Goal: Task Accomplishment & Management: Use online tool/utility

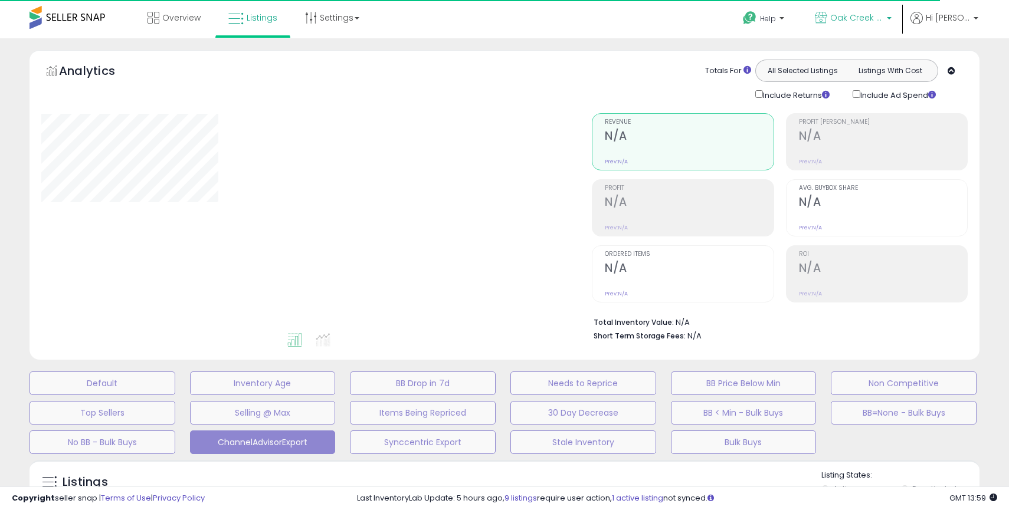
click at [892, 21] on b at bounding box center [889, 21] width 5 height 8
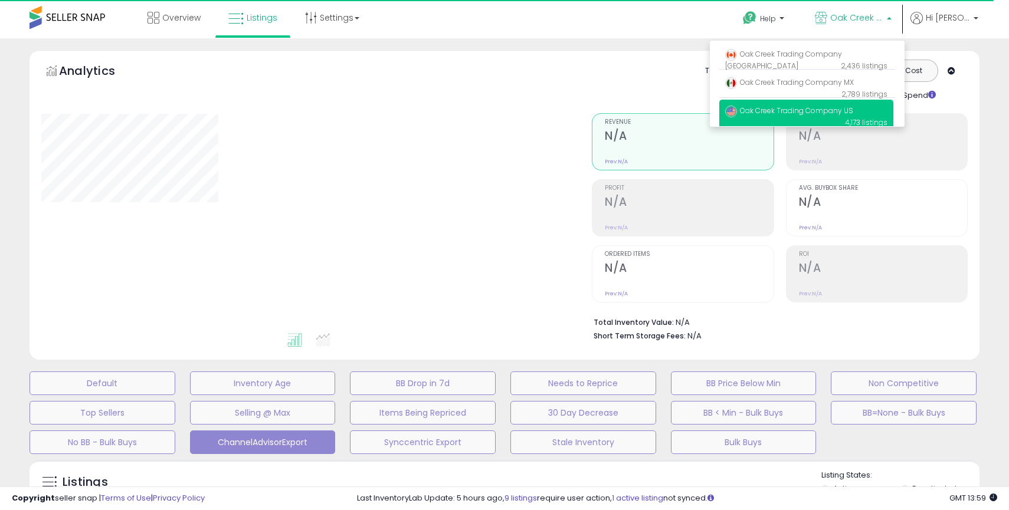
click at [654, 63] on div "Totals For All Selected Listings Listings With Cost Include Returns Include Ad …" at bounding box center [775, 81] width 367 height 42
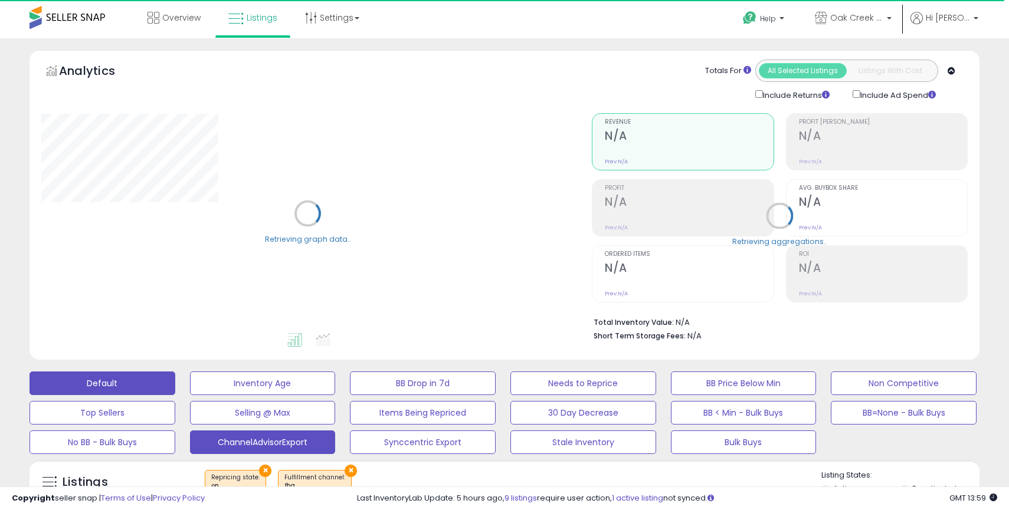
click at [130, 385] on button "Default" at bounding box center [103, 384] width 146 height 24
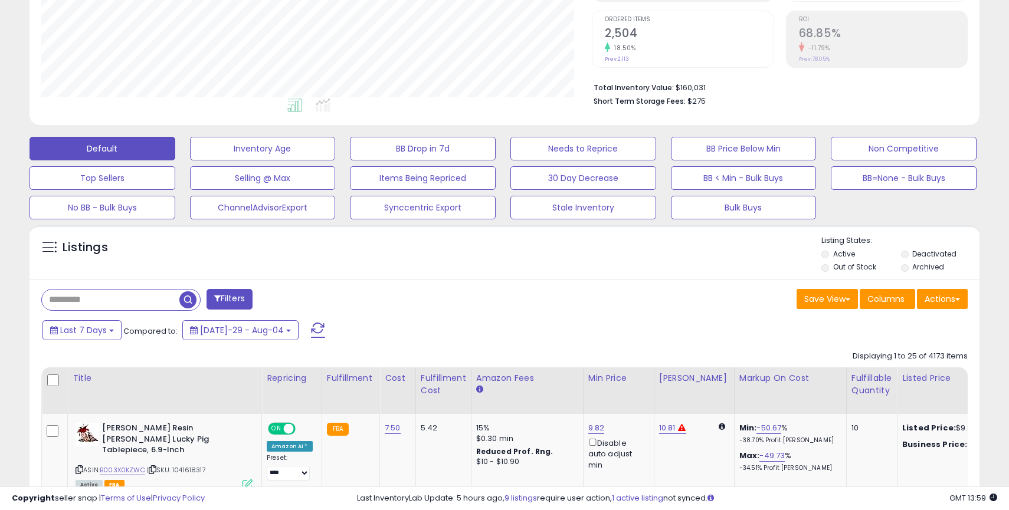
scroll to position [245, 0]
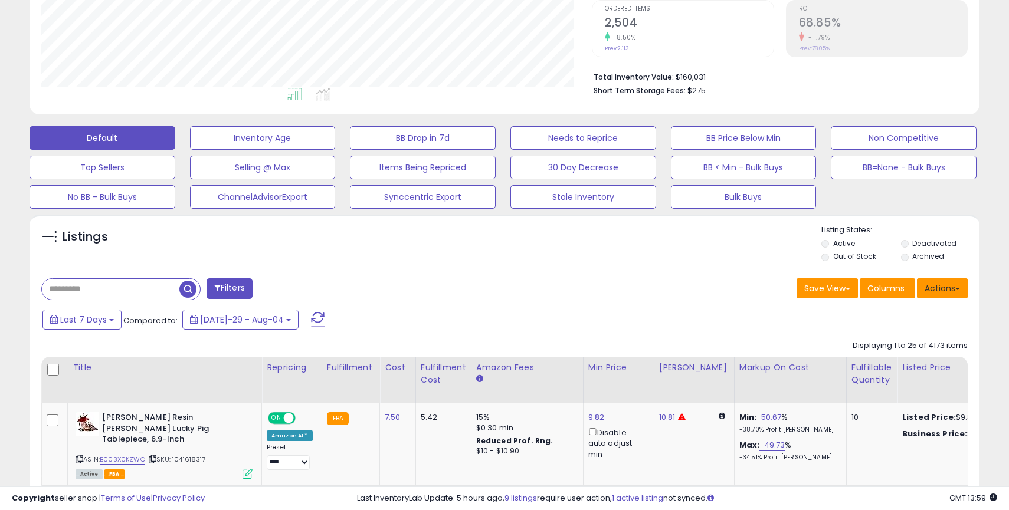
click at [956, 294] on button "Actions" at bounding box center [942, 288] width 51 height 20
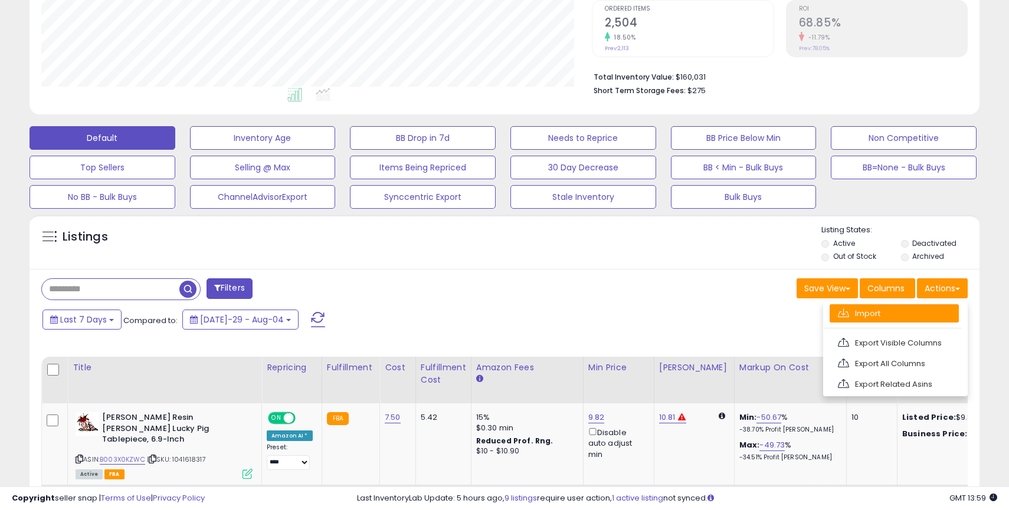
click at [870, 313] on link "Import" at bounding box center [894, 313] width 129 height 18
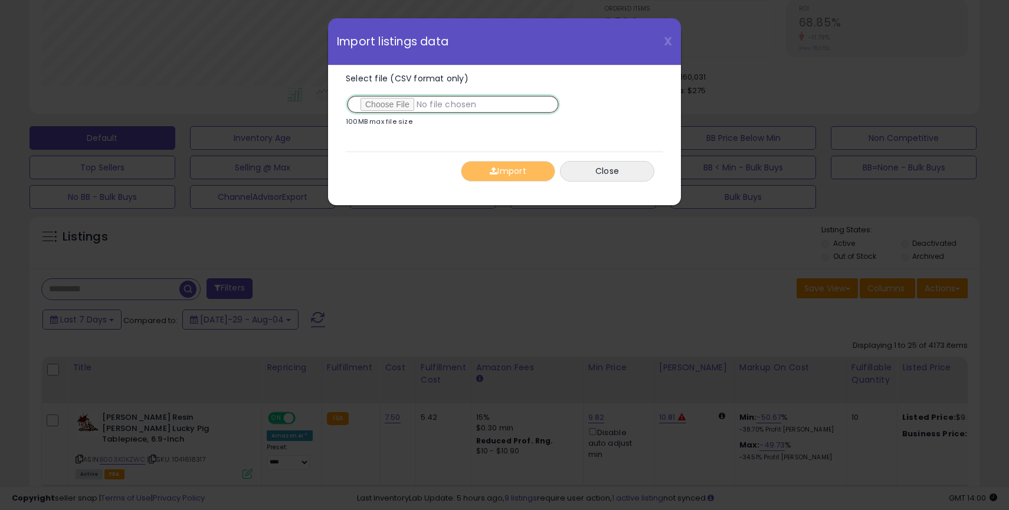
click at [396, 103] on input "Select file (CSV format only)" at bounding box center [453, 104] width 214 height 20
type input "**********"
click at [515, 173] on button "Import" at bounding box center [508, 171] width 94 height 21
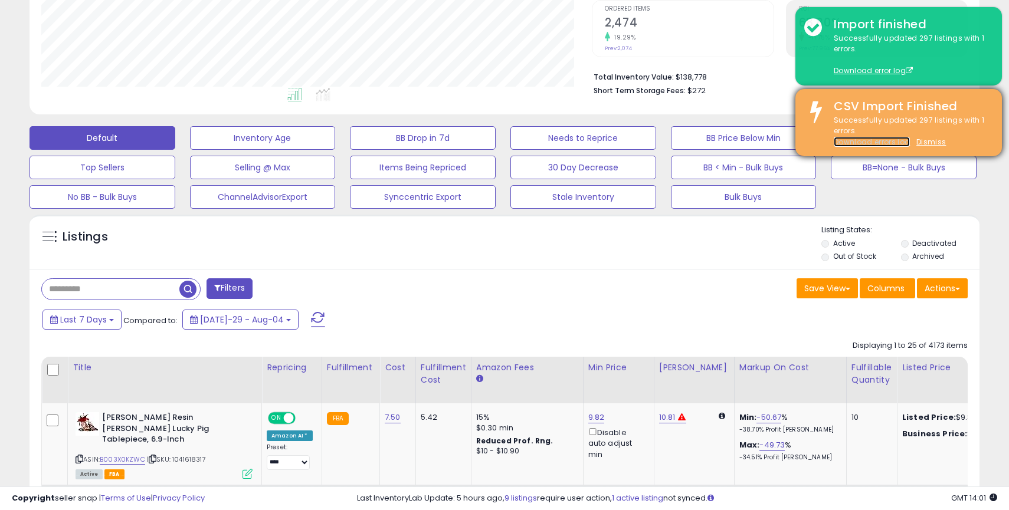
click at [891, 143] on link "Download errors log" at bounding box center [872, 142] width 76 height 10
click at [984, 126] on div "Successfully updated 297 listings with 1 errors. Download errors log Dismiss" at bounding box center [909, 131] width 168 height 33
click at [929, 143] on u "Dismiss" at bounding box center [931, 142] width 30 height 10
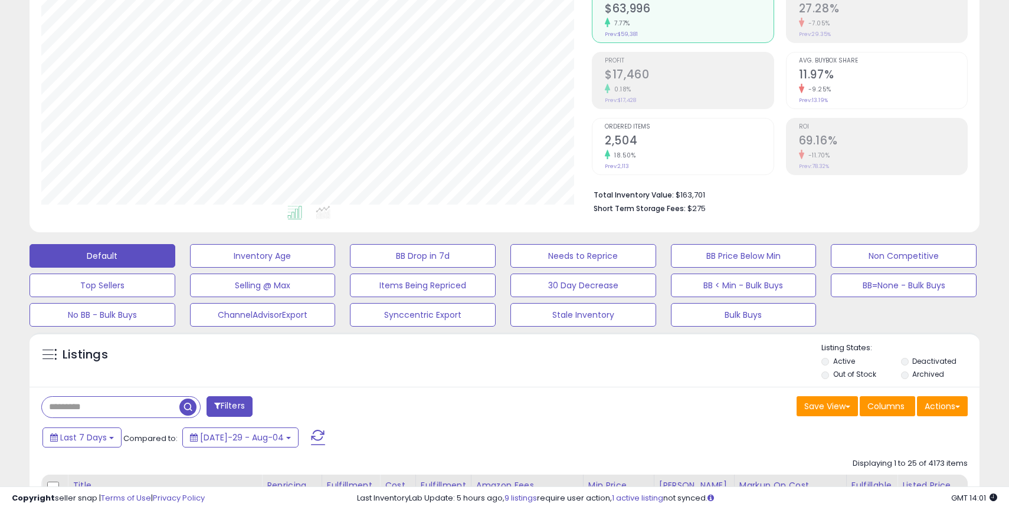
scroll to position [0, 0]
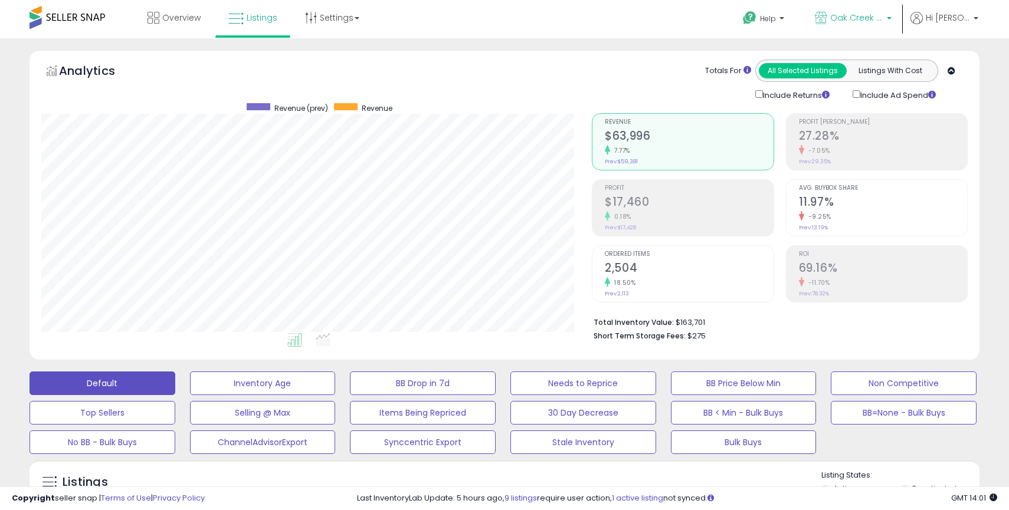
click at [892, 19] on b at bounding box center [889, 21] width 5 height 8
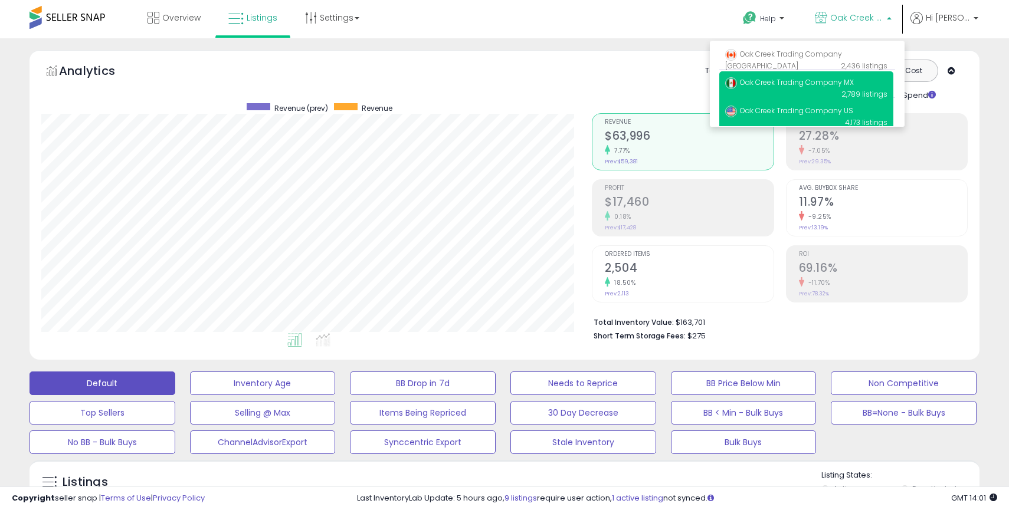
click at [814, 87] on span "Oak Creek Trading Company MX" at bounding box center [789, 82] width 129 height 10
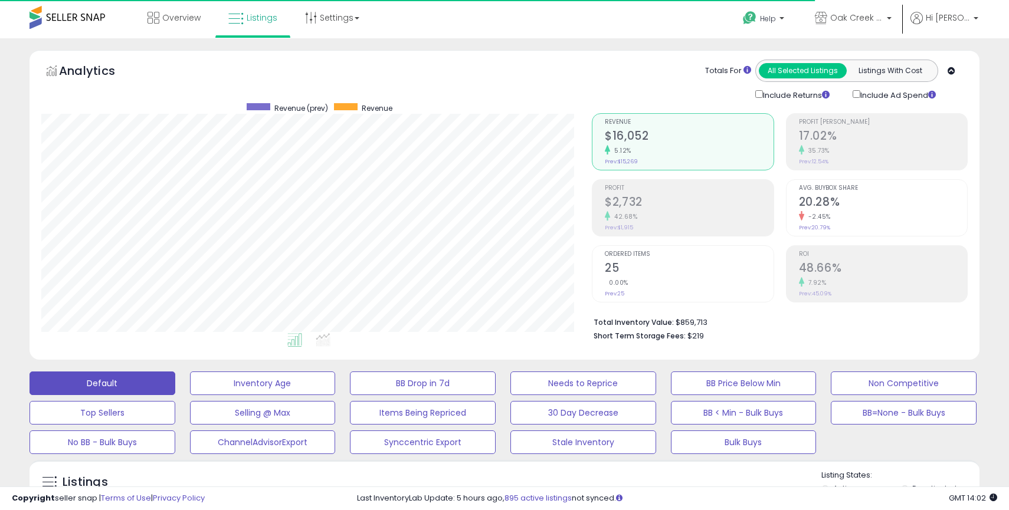
scroll to position [242, 550]
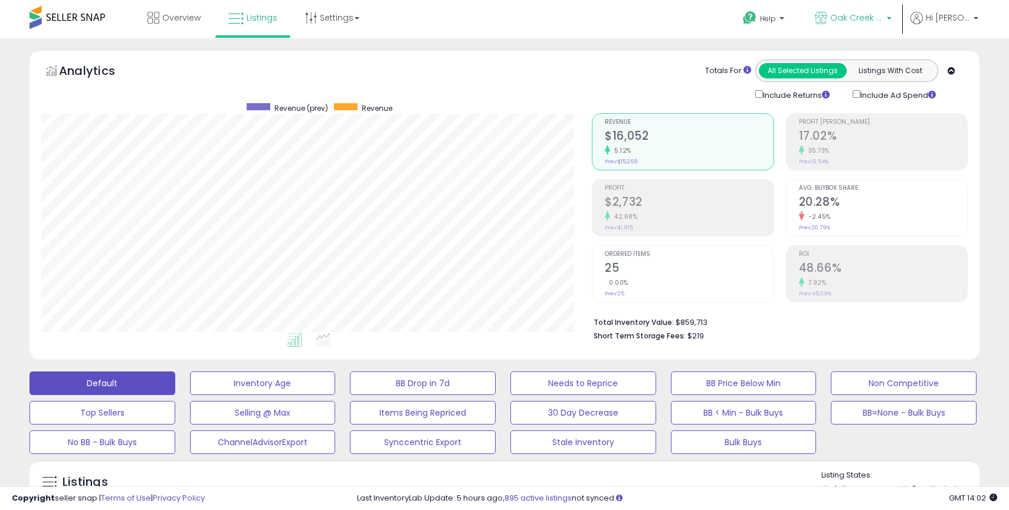
click at [834, 24] on p "Oak Creek Trading Company MX" at bounding box center [853, 19] width 77 height 15
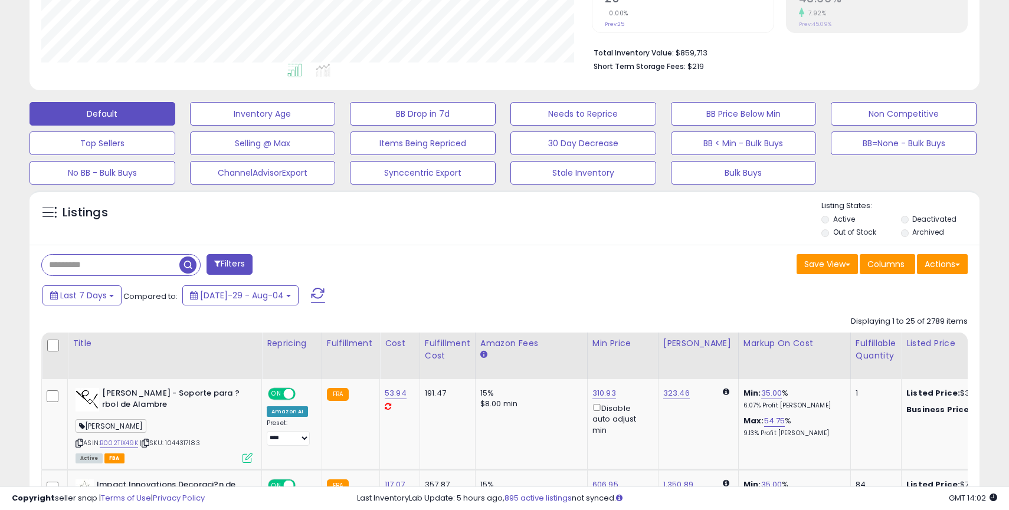
scroll to position [394, 0]
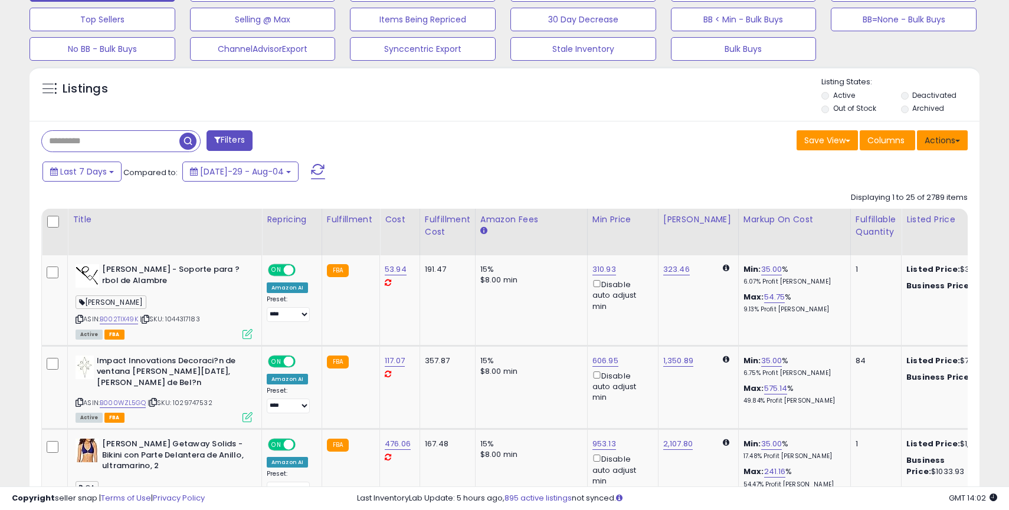
click at [945, 136] on button "Actions" at bounding box center [942, 140] width 51 height 20
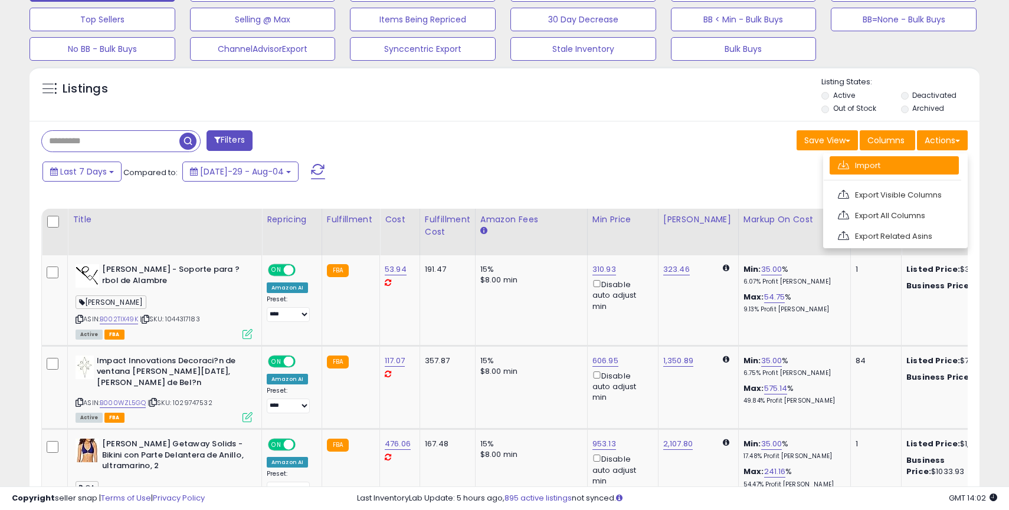
click at [880, 160] on link "Import" at bounding box center [894, 165] width 129 height 18
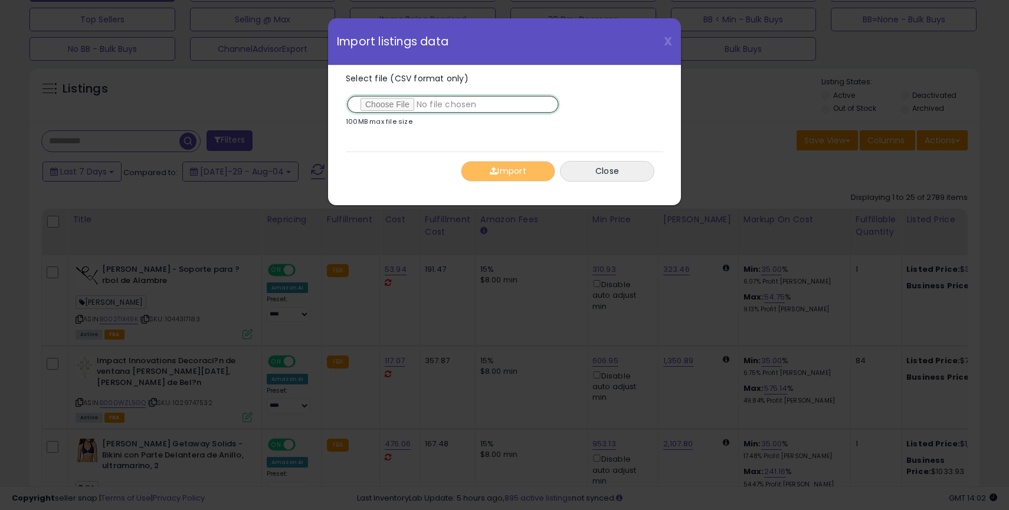
click at [392, 99] on input "Select file (CSV format only)" at bounding box center [453, 104] width 214 height 20
type input "**********"
click at [514, 173] on button "Import" at bounding box center [508, 171] width 94 height 21
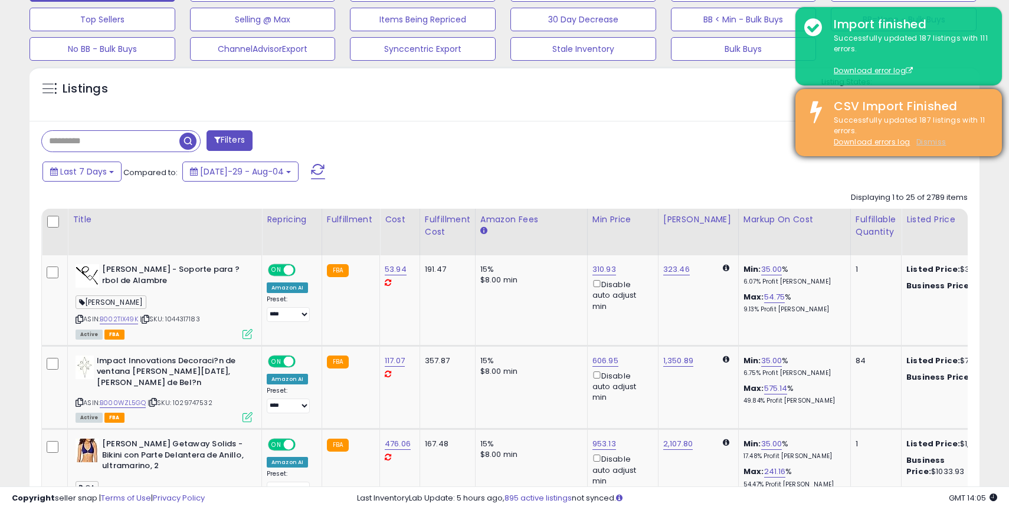
click at [925, 143] on u "Dismiss" at bounding box center [931, 142] width 30 height 10
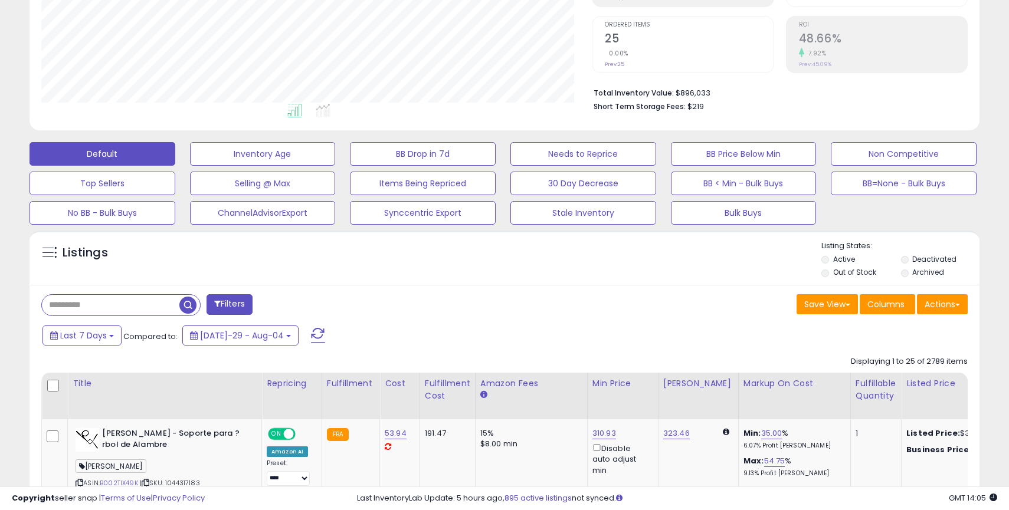
scroll to position [0, 0]
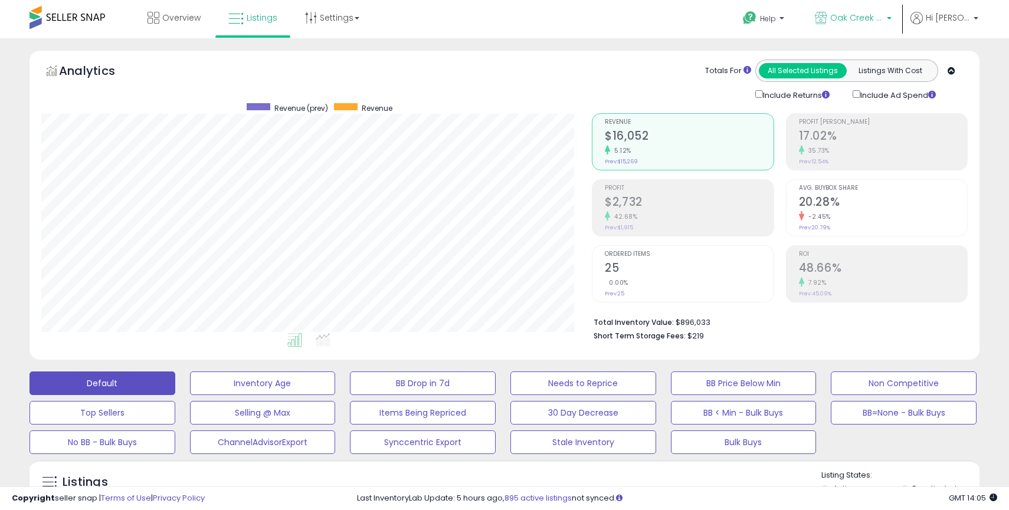
click at [892, 19] on b at bounding box center [889, 21] width 5 height 8
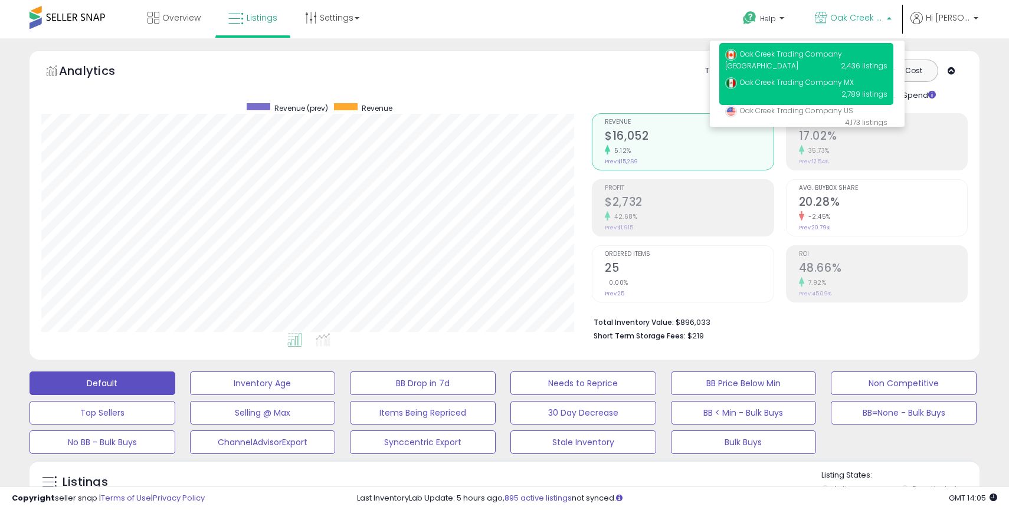
click at [817, 58] on span "Oak Creek Trading Company [GEOGRAPHIC_DATA]" at bounding box center [783, 60] width 117 height 22
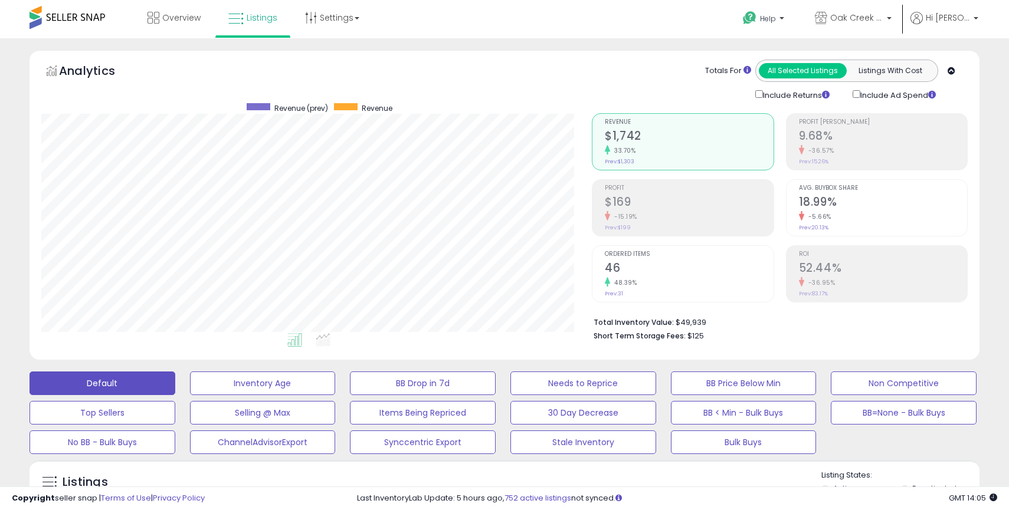
scroll to position [242, 550]
click at [870, 15] on span "Oak Creek Trading Company [GEOGRAPHIC_DATA]" at bounding box center [856, 18] width 53 height 12
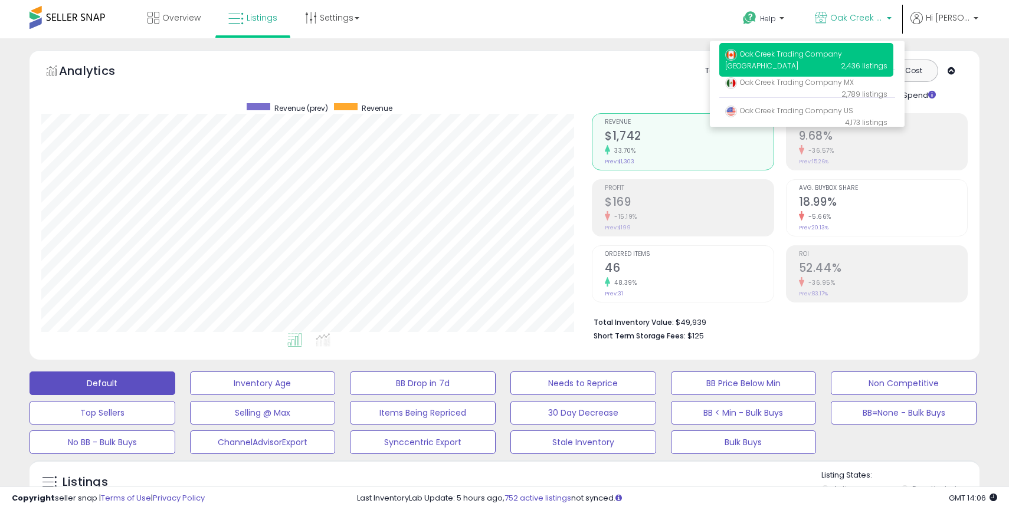
click at [814, 59] on span "Oak Creek Trading Company [GEOGRAPHIC_DATA]" at bounding box center [783, 60] width 117 height 22
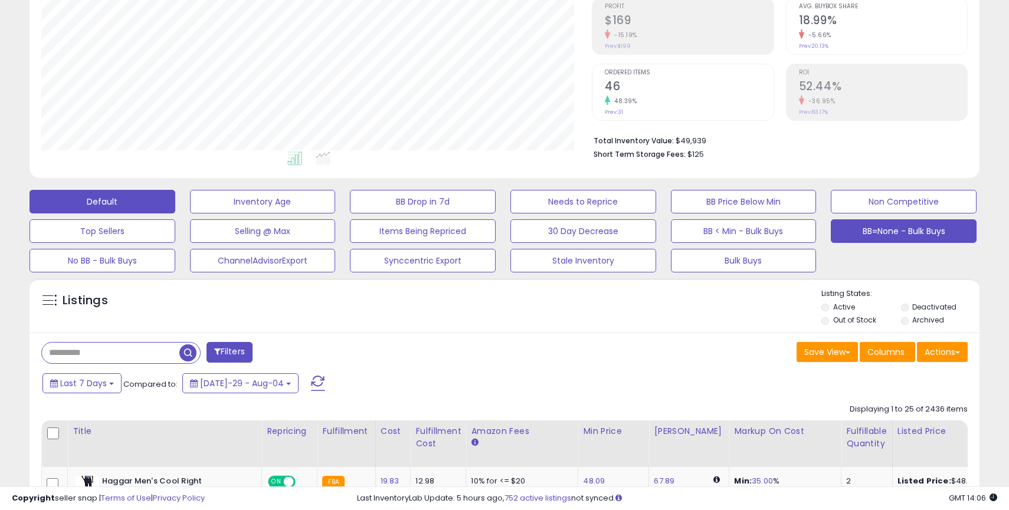
scroll to position [190, 0]
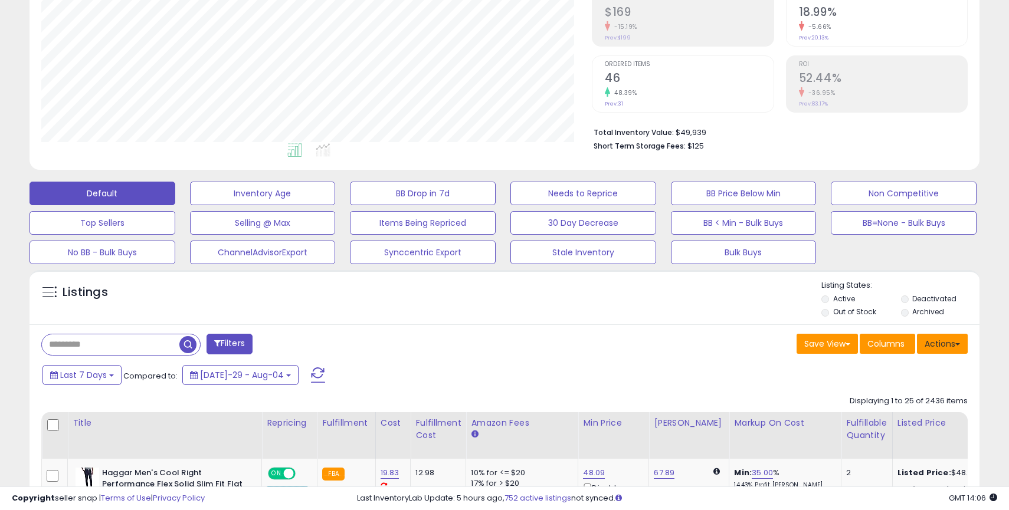
click at [939, 352] on button "Actions" at bounding box center [942, 344] width 51 height 20
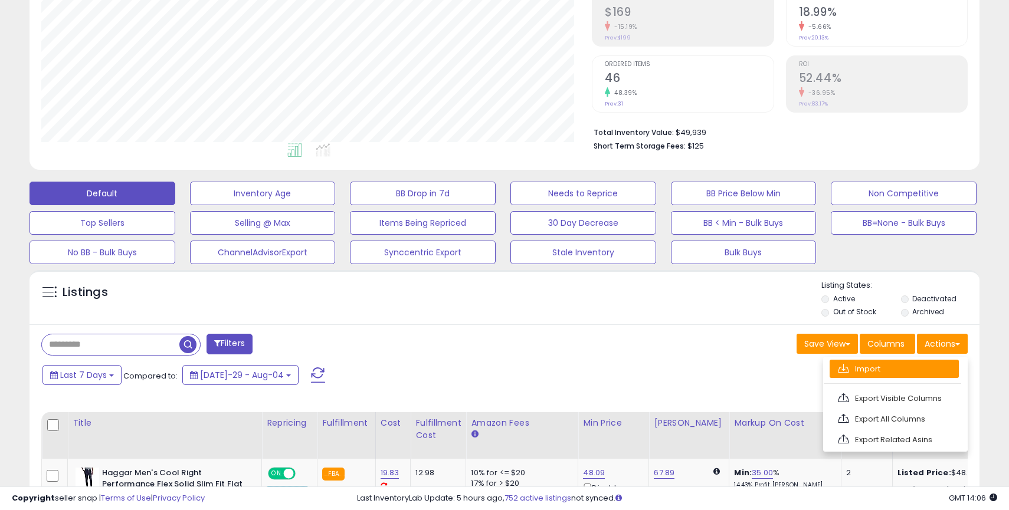
click at [880, 373] on link "Import" at bounding box center [894, 369] width 129 height 18
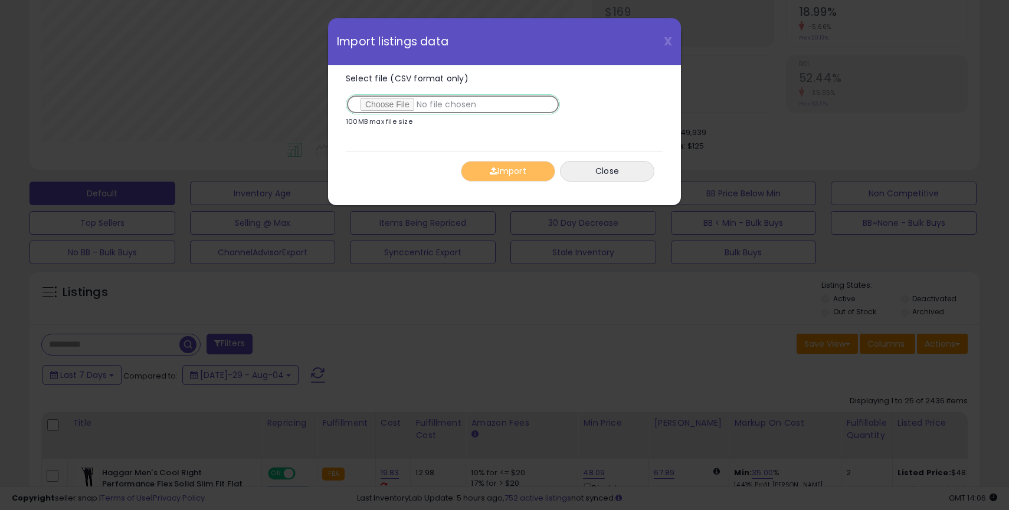
click at [388, 112] on input "Select file (CSV format only)" at bounding box center [453, 104] width 214 height 20
type input "**********"
click at [511, 173] on button "Import" at bounding box center [508, 171] width 94 height 21
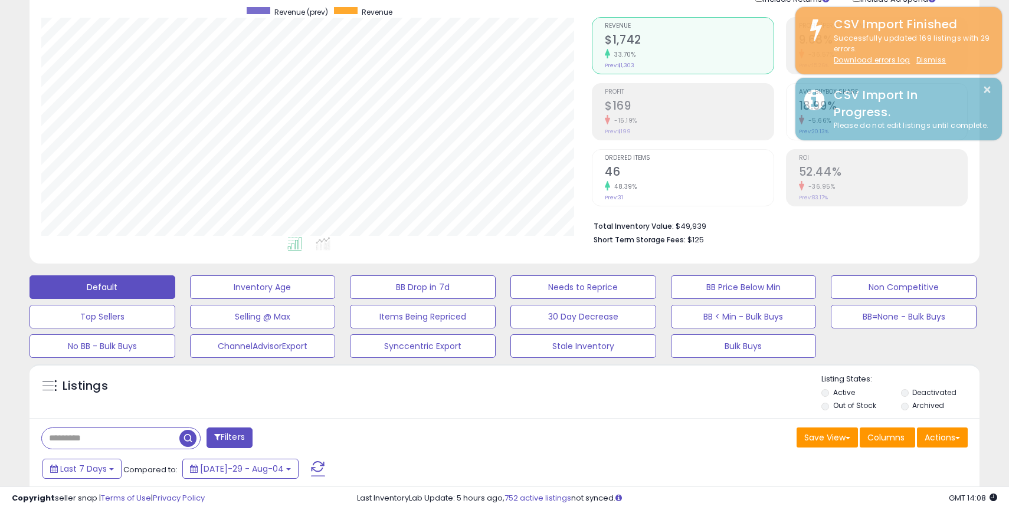
scroll to position [90, 0]
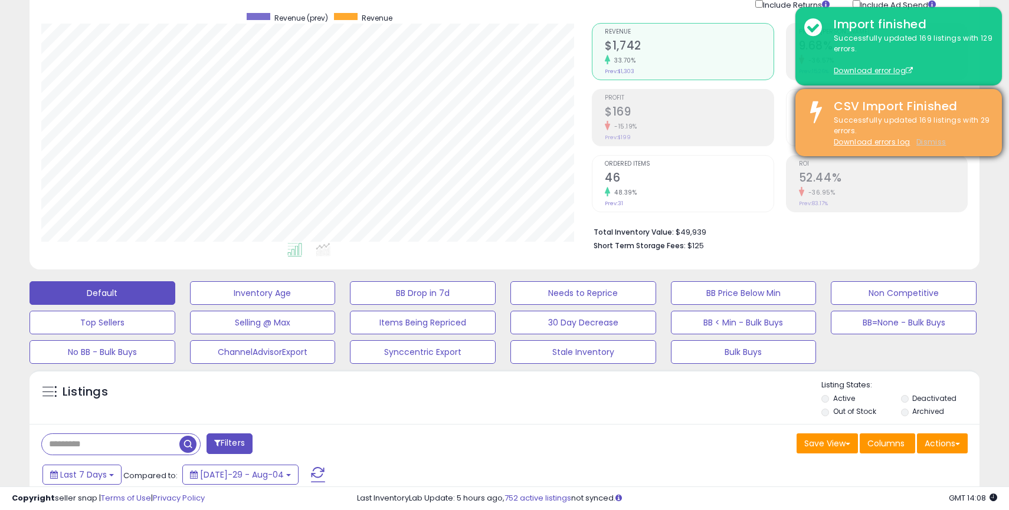
click at [927, 142] on u "Dismiss" at bounding box center [931, 142] width 30 height 10
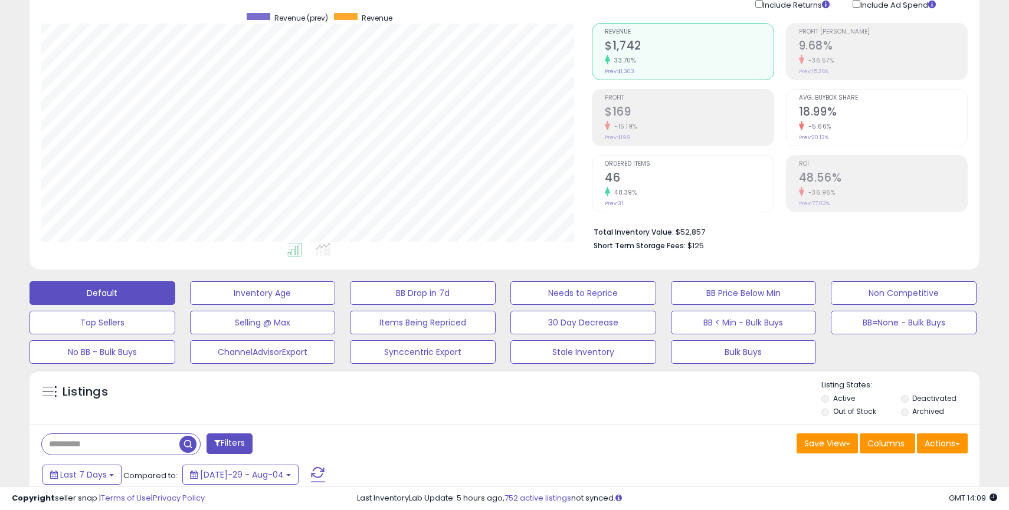
scroll to position [0, 0]
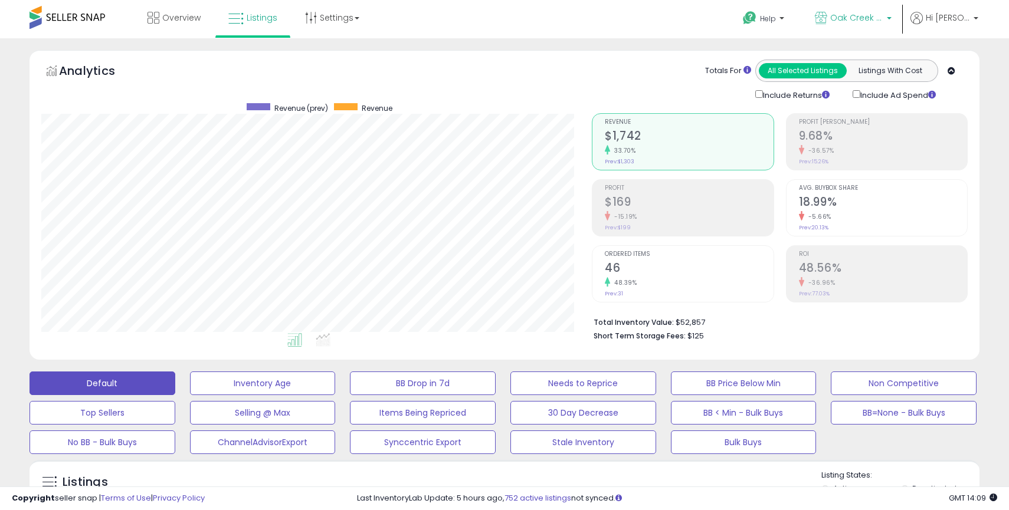
click at [888, 18] on p "Oak Creek Trading Company [GEOGRAPHIC_DATA]" at bounding box center [853, 19] width 77 height 15
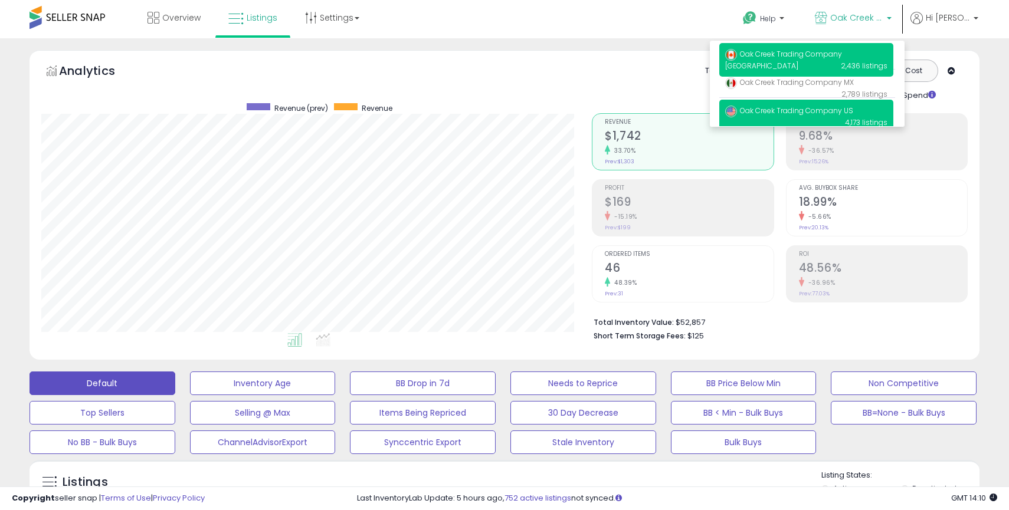
click at [794, 112] on span "Oak Creek Trading Company US" at bounding box center [789, 111] width 128 height 10
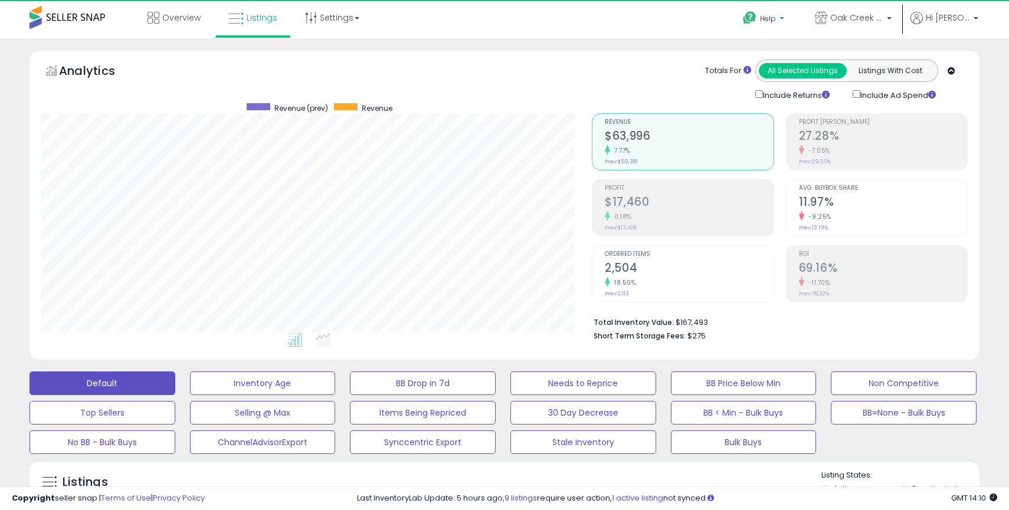
scroll to position [242, 550]
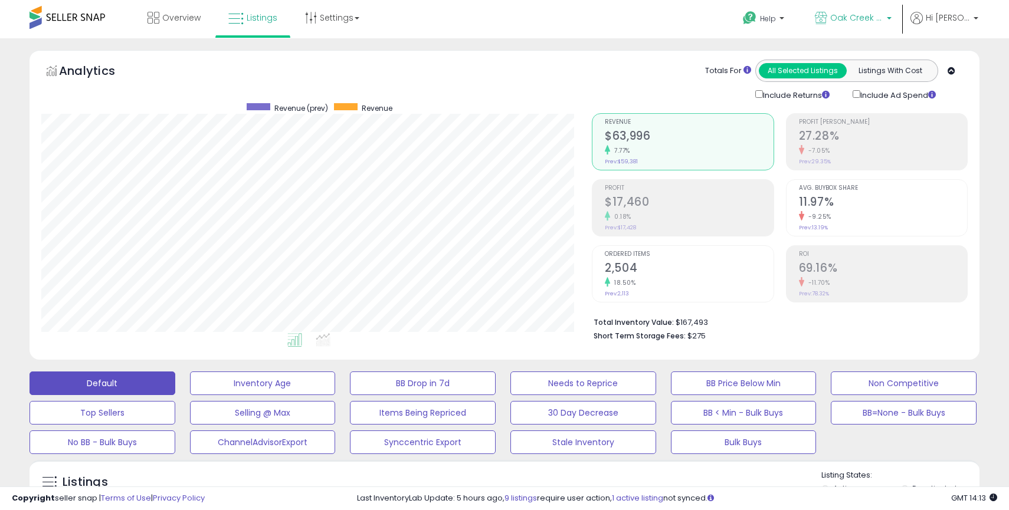
click at [872, 22] on span "Oak Creek Trading Company US" at bounding box center [856, 18] width 53 height 12
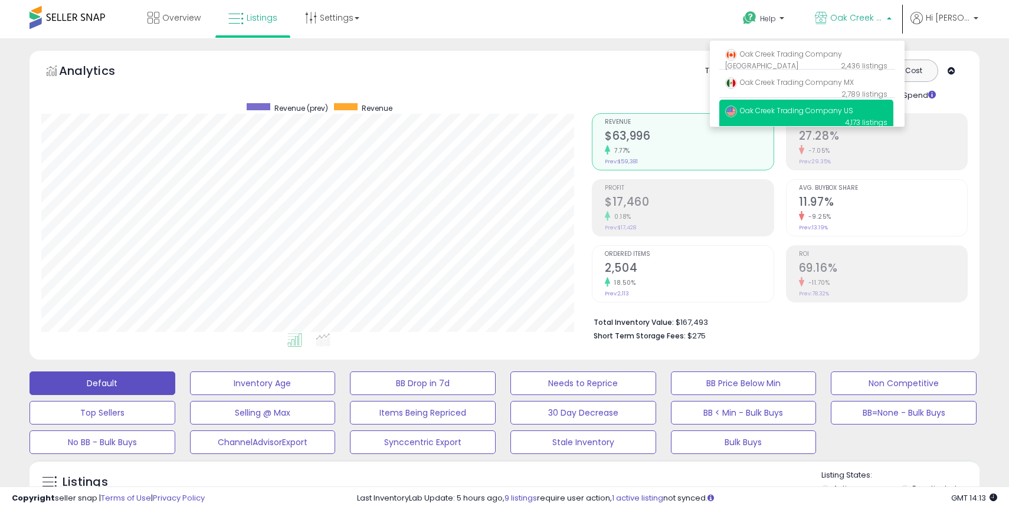
click at [659, 31] on div "Help Contact Support Search Knowledge Hub Request a Feature Profile" at bounding box center [824, 25] width 333 height 50
